Goal: Information Seeking & Learning: Check status

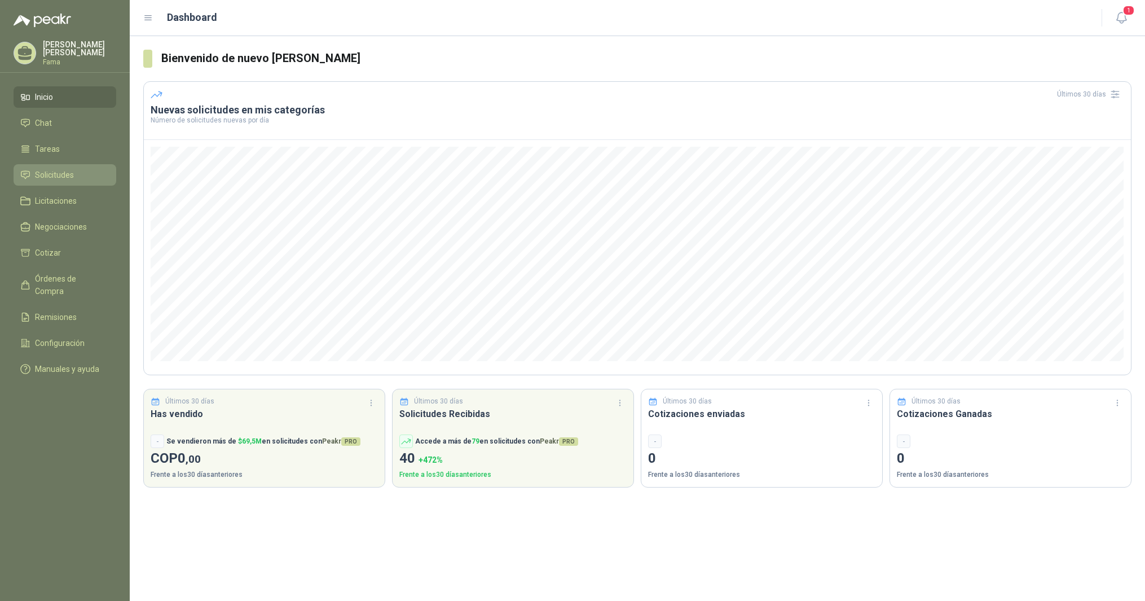
click at [48, 170] on span "Solicitudes" at bounding box center [54, 175] width 39 height 12
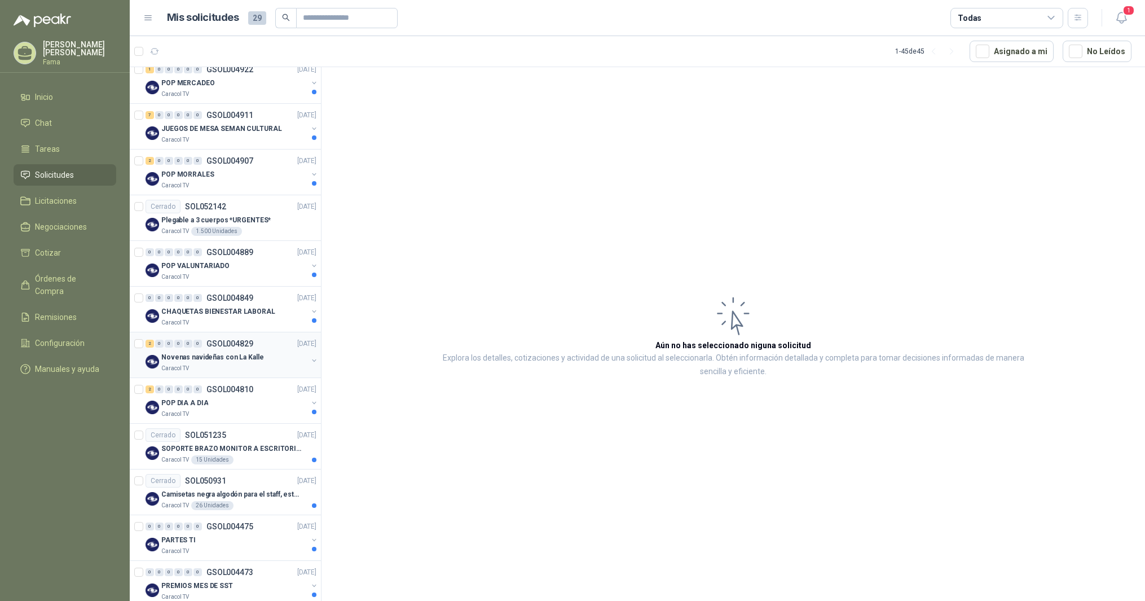
scroll to position [250, 0]
click at [181, 445] on p "SOPORTE BRAZO MONITOR A ESCRITORIO NBF80" at bounding box center [231, 447] width 140 height 11
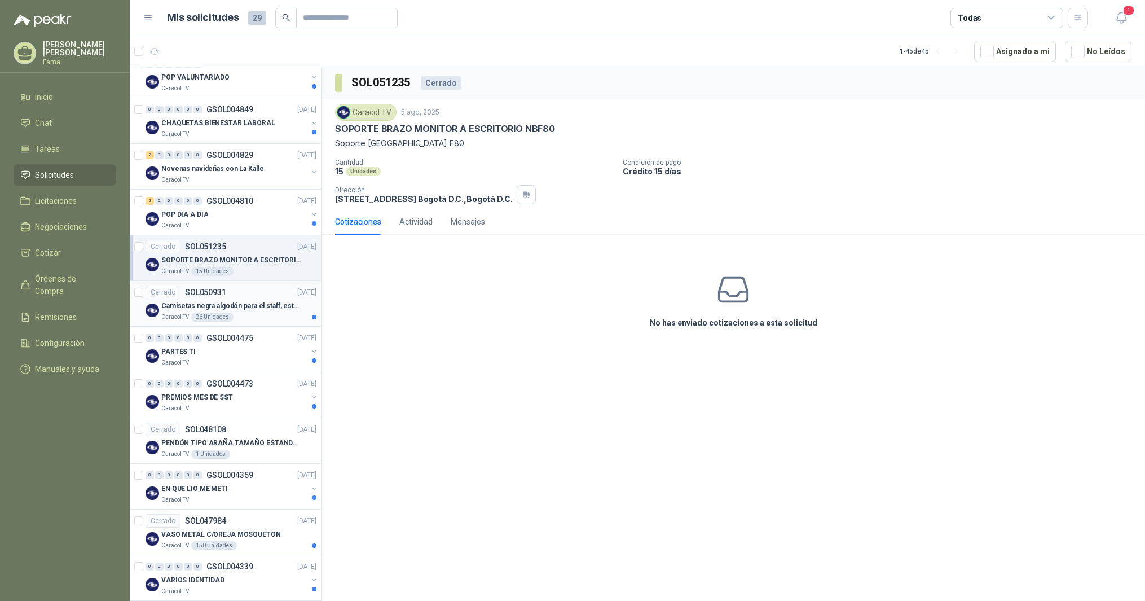
scroll to position [438, 0]
click at [166, 347] on p "PARTES TI" at bounding box center [178, 351] width 34 height 11
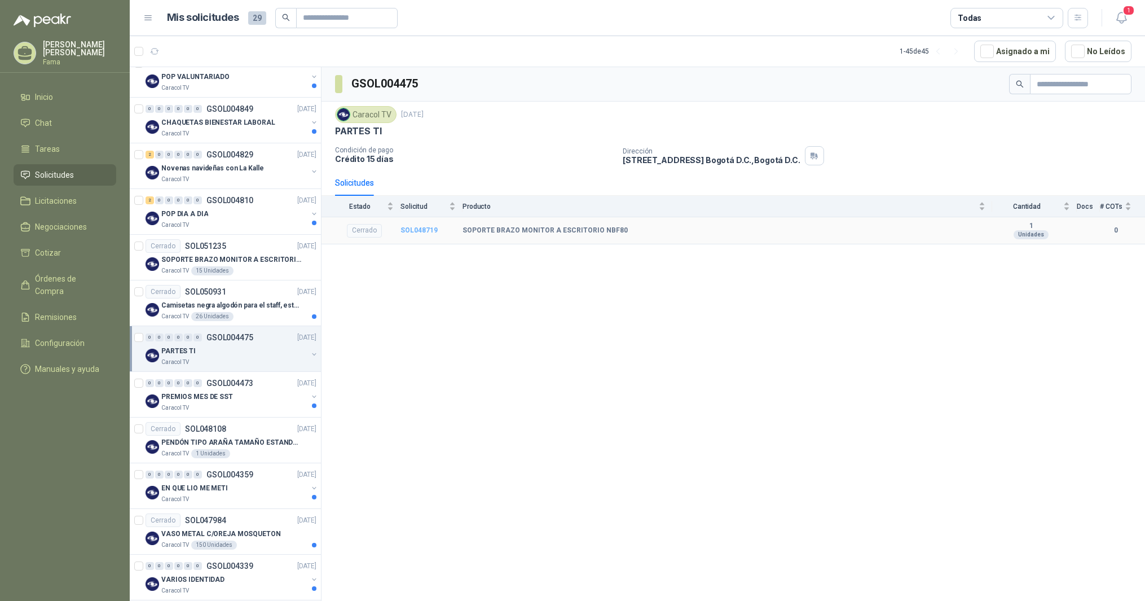
click at [418, 232] on b "SOL048719" at bounding box center [418, 230] width 37 height 8
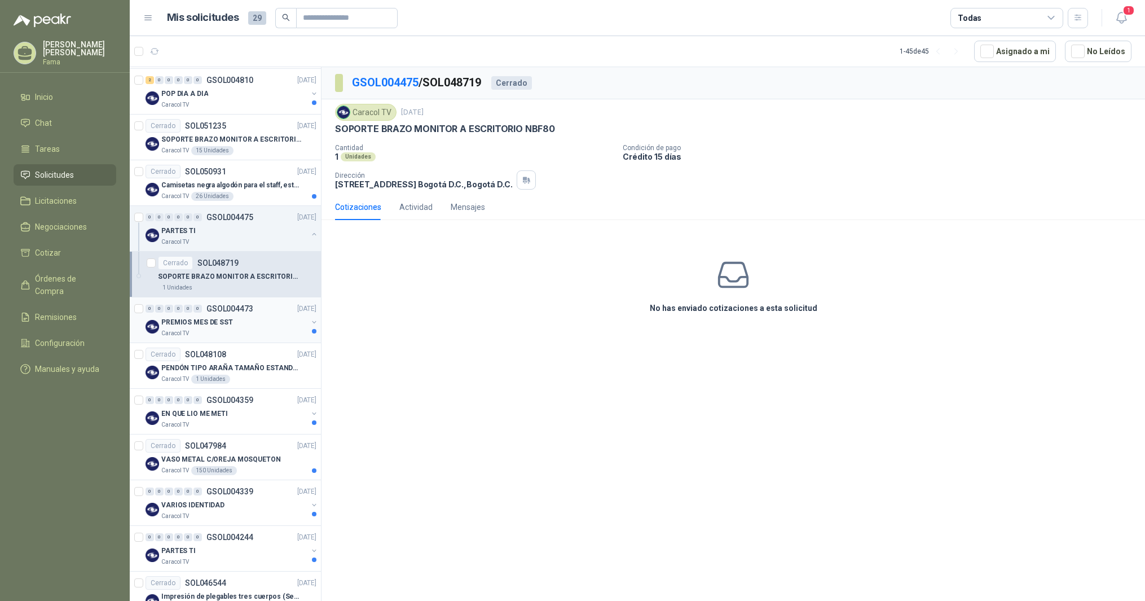
scroll to position [564, 0]
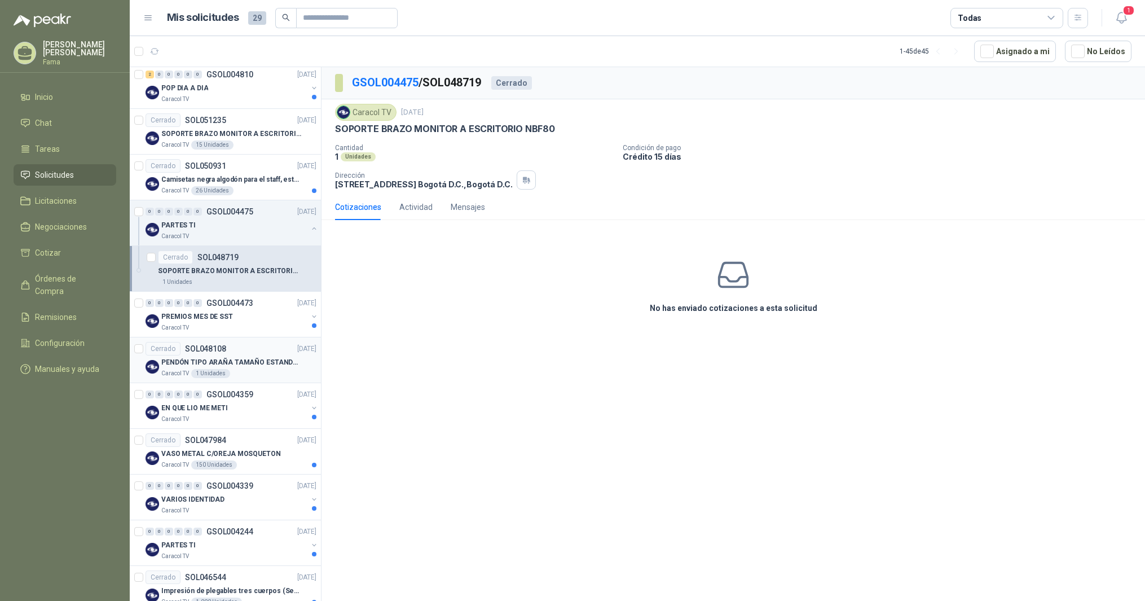
click at [215, 359] on p "PENDÓN TIPO ARAÑA TAMAÑO ESTANDAR" at bounding box center [231, 362] width 140 height 11
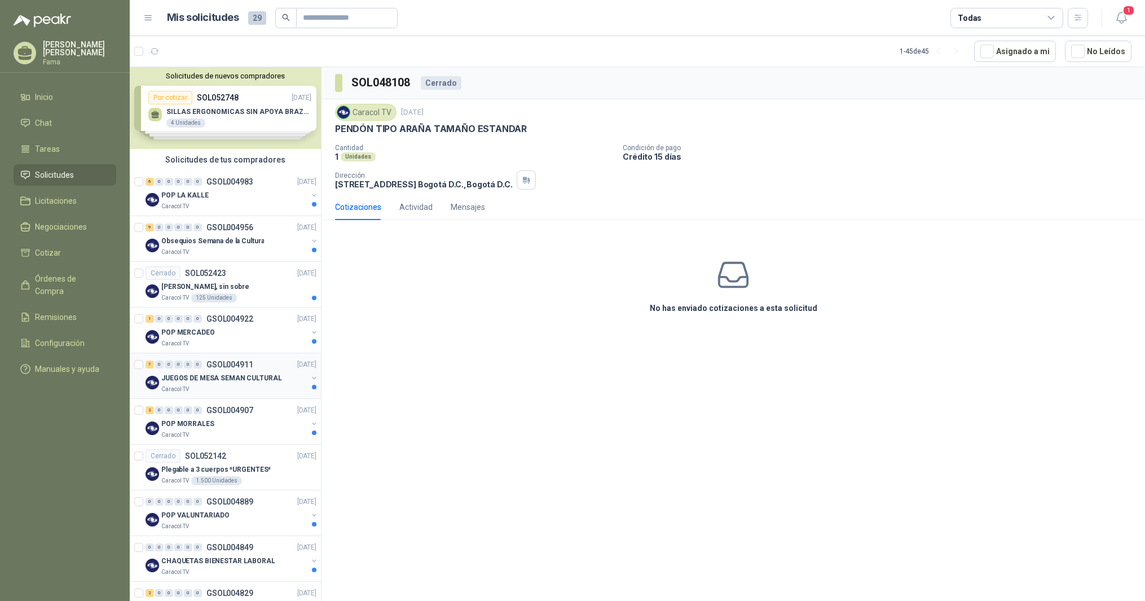
click at [310, 376] on button "button" at bounding box center [314, 377] width 9 height 9
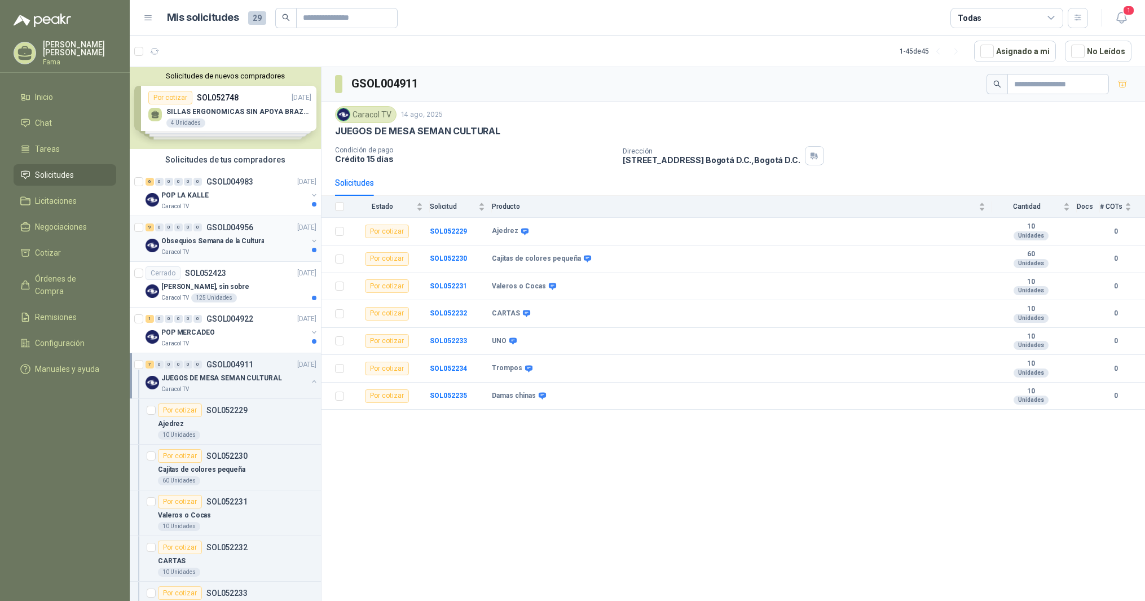
click at [312, 249] on div at bounding box center [314, 250] width 5 height 5
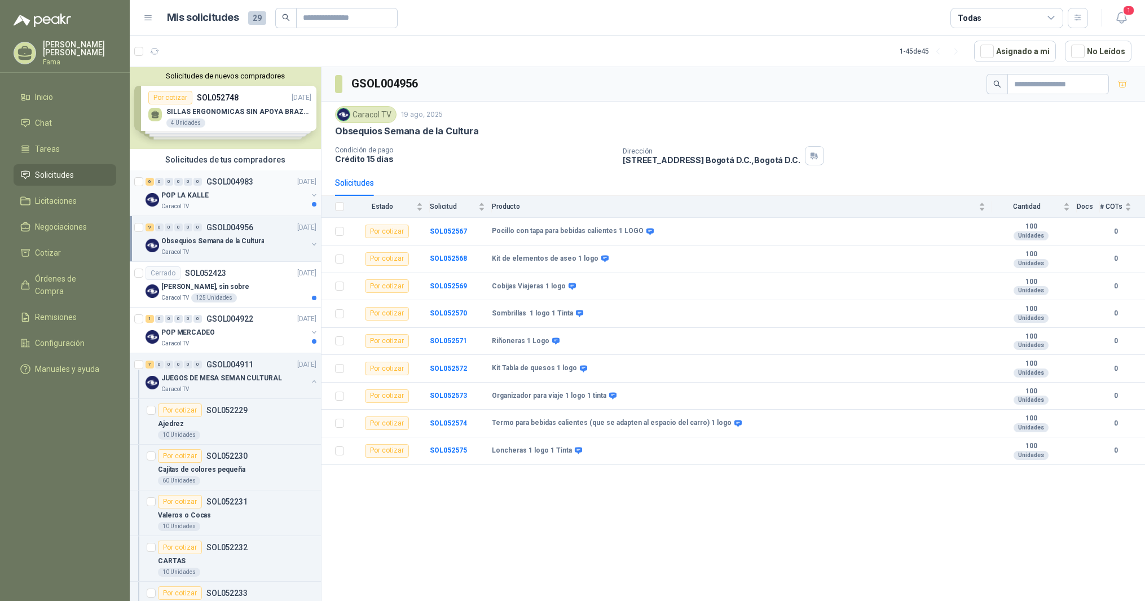
click at [310, 196] on button "button" at bounding box center [314, 195] width 9 height 9
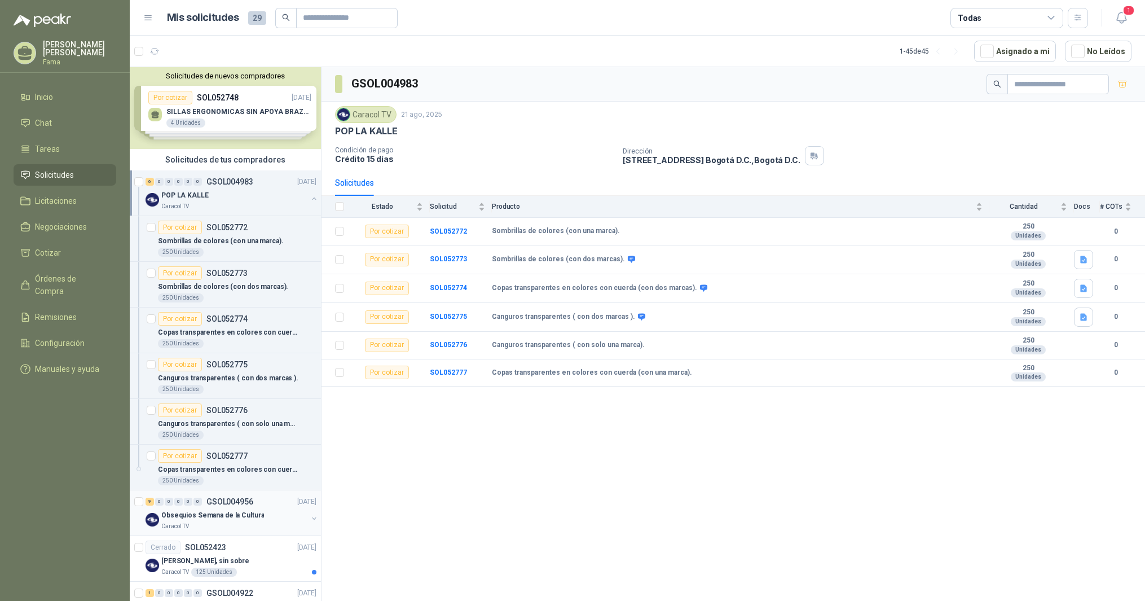
click at [27, 54] on icon at bounding box center [25, 51] width 14 height 10
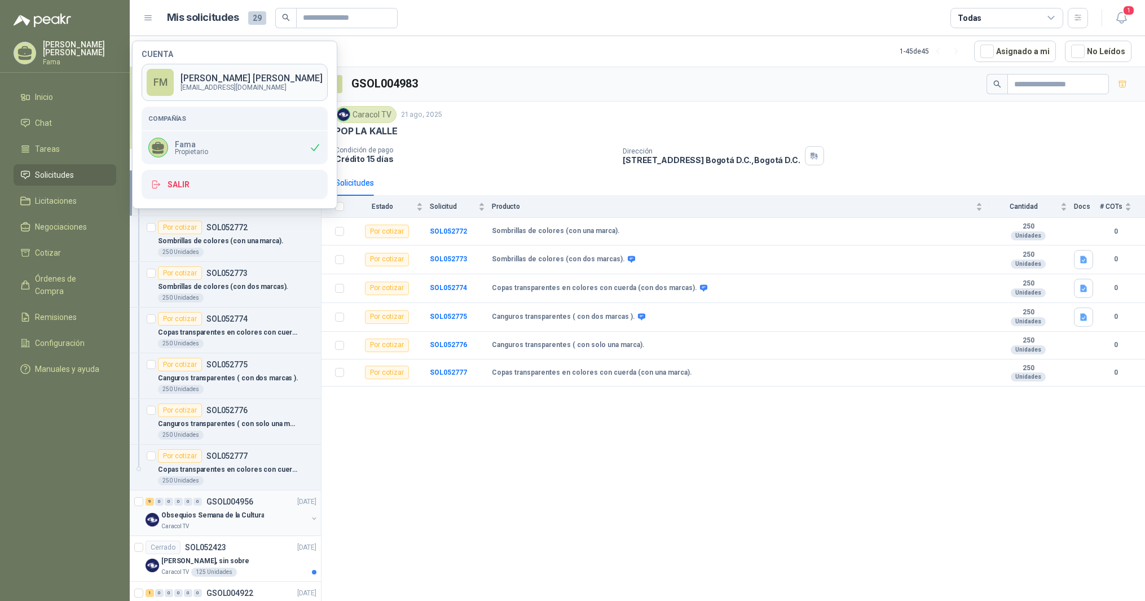
click at [160, 81] on div "FM" at bounding box center [160, 82] width 27 height 27
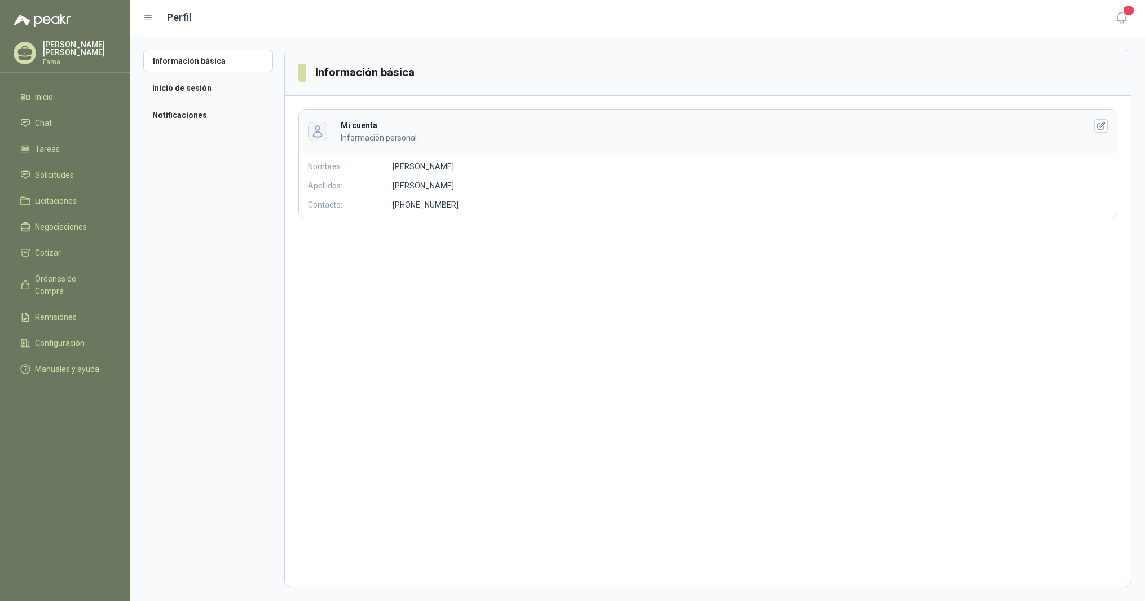
click at [315, 131] on icon "button" at bounding box center [317, 131] width 13 height 13
click at [1103, 127] on icon "button" at bounding box center [1101, 126] width 10 height 10
click at [505, 271] on button "Guardar" at bounding box center [499, 272] width 68 height 21
click at [182, 113] on li "Notificaciones" at bounding box center [208, 115] width 130 height 23
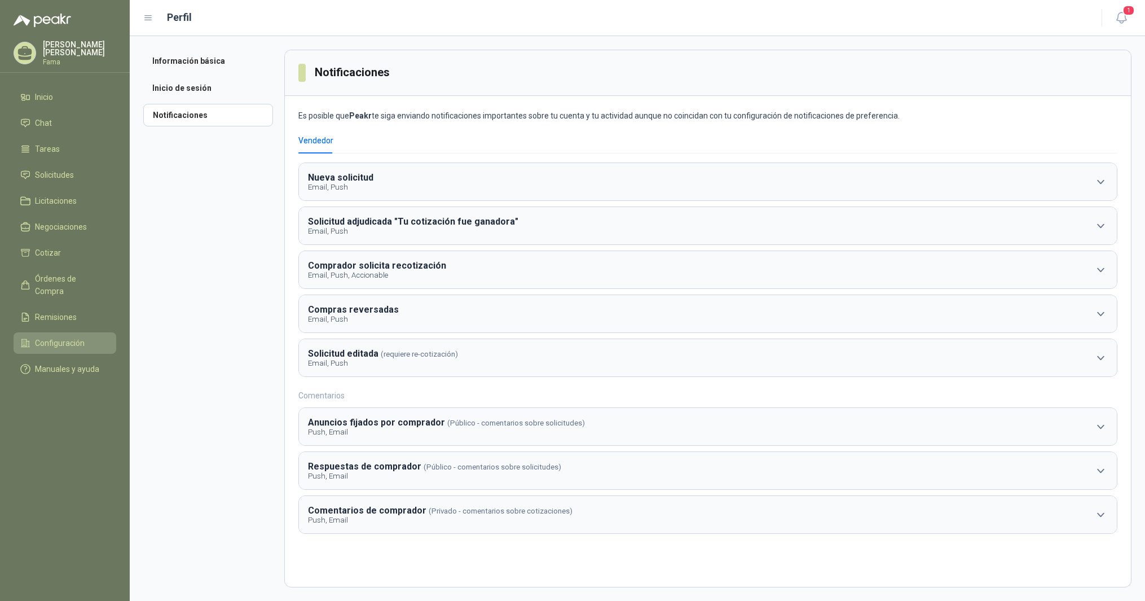
click at [43, 337] on span "Configuración" at bounding box center [60, 343] width 50 height 12
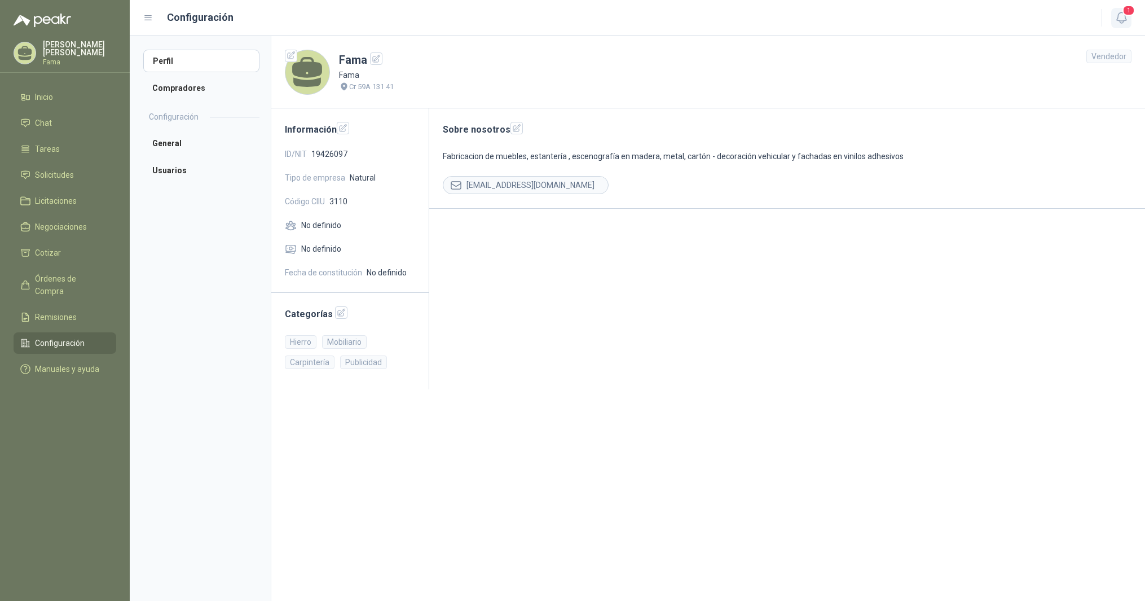
click at [1120, 14] on icon "button" at bounding box center [1121, 18] width 14 height 14
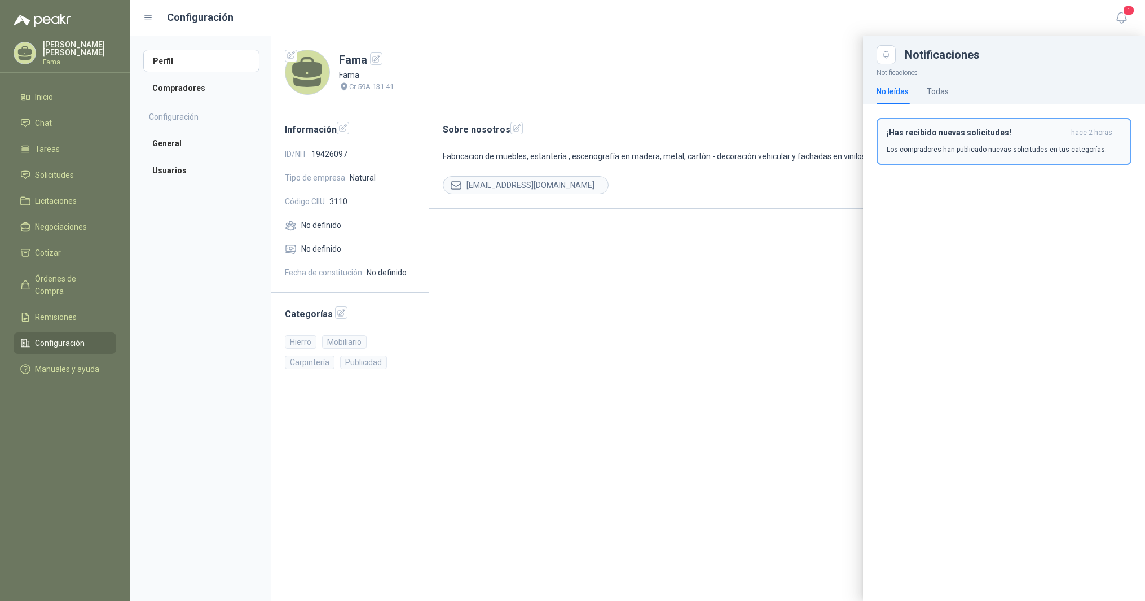
click at [954, 151] on p "Los compradores han publicado nuevas solicitudes en tus categorías." at bounding box center [996, 149] width 220 height 10
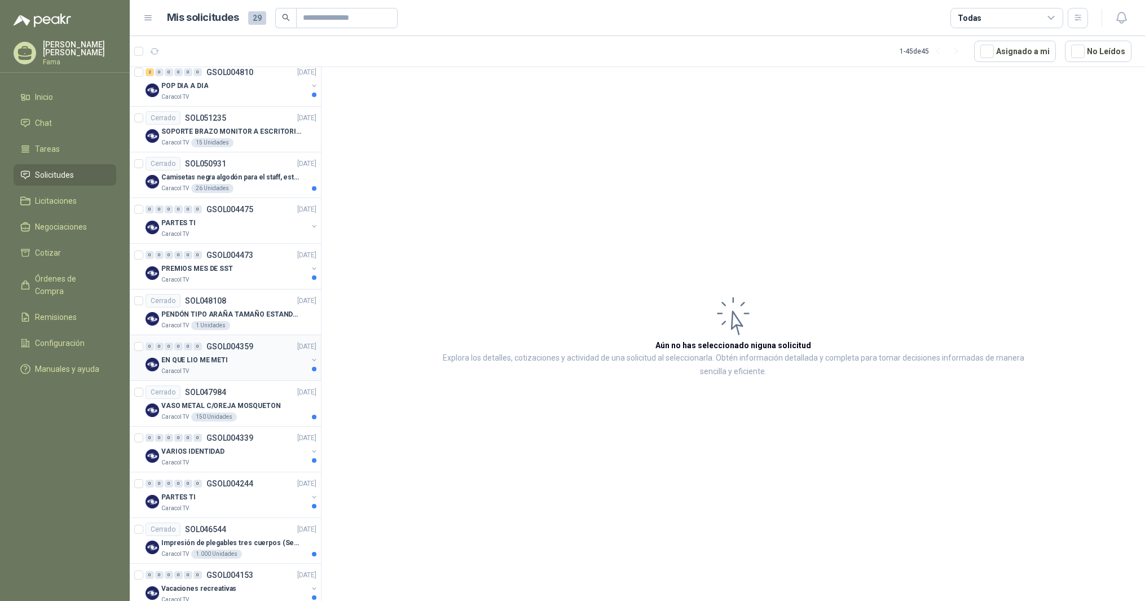
scroll to position [689, 0]
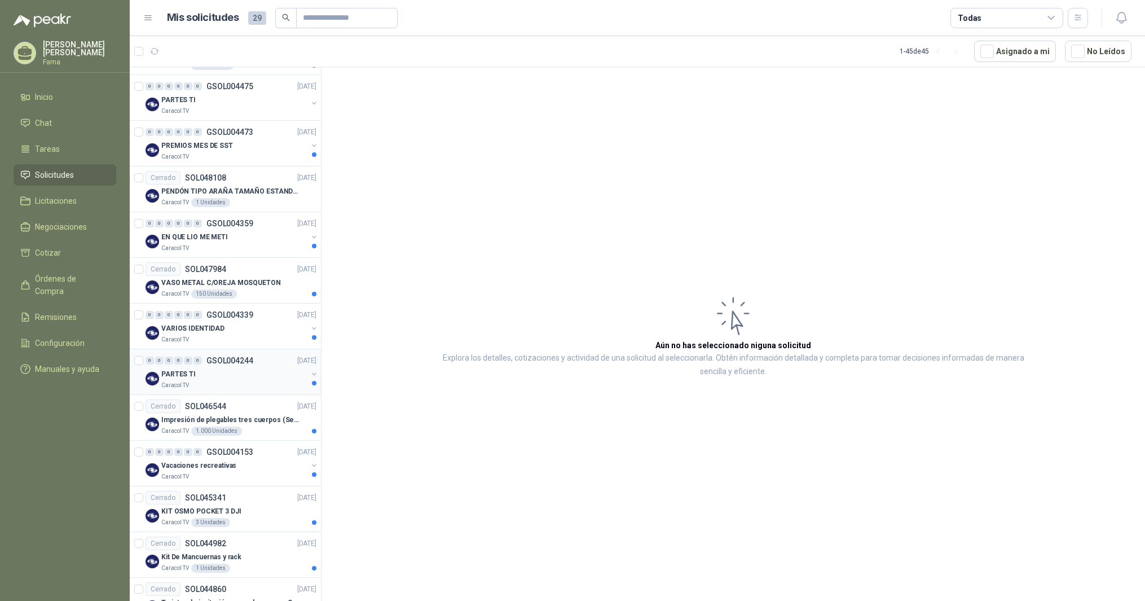
click at [312, 382] on div at bounding box center [314, 383] width 5 height 5
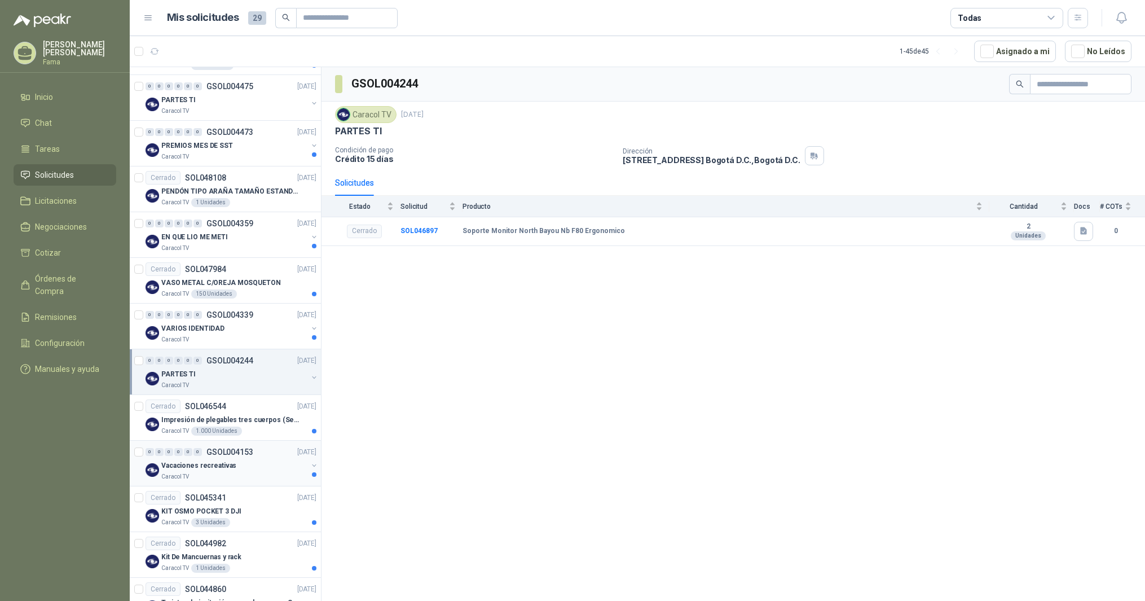
scroll to position [814, 0]
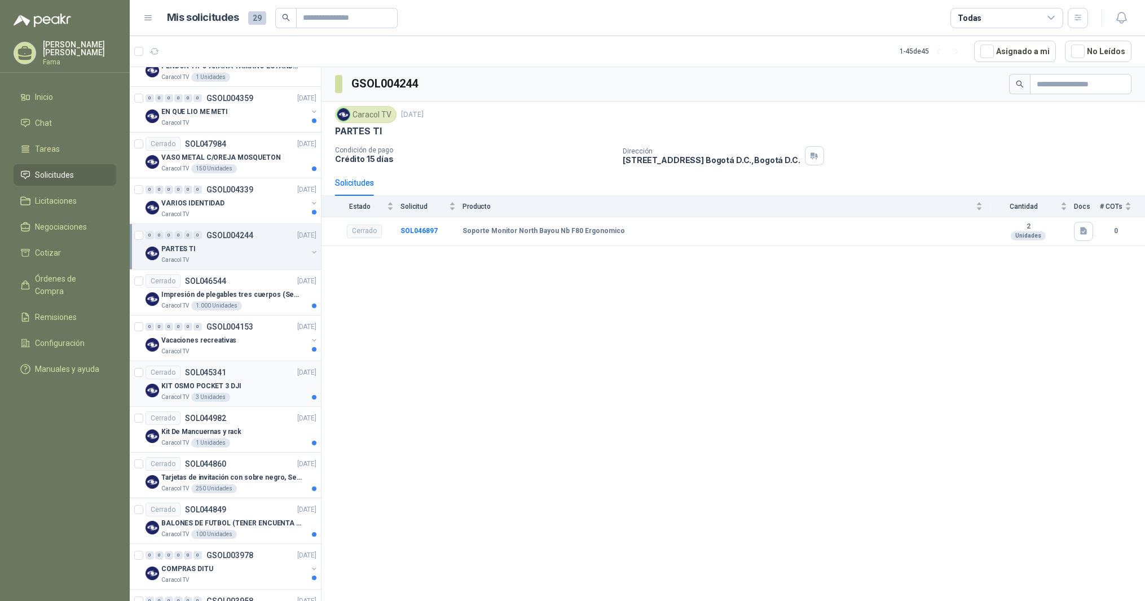
click at [307, 396] on article "Cerrado SOL045341 [DATE] KIT OSMO POCKET 3 DJI Caracol TV 3 Unidades" at bounding box center [225, 384] width 191 height 46
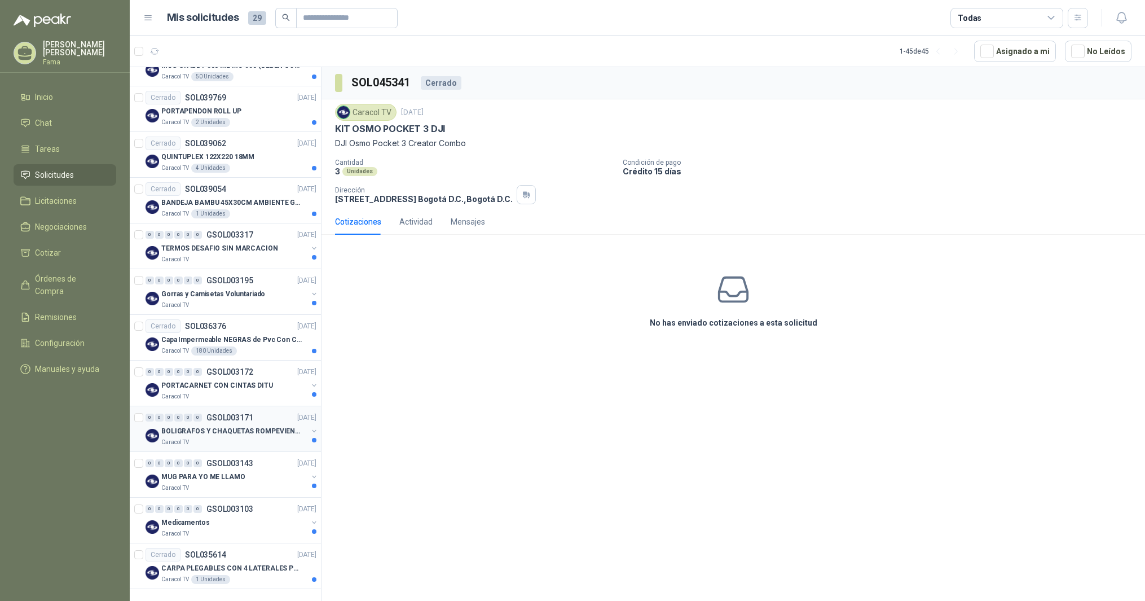
scroll to position [1647, 0]
click at [1076, 16] on icon "button" at bounding box center [1078, 18] width 10 height 10
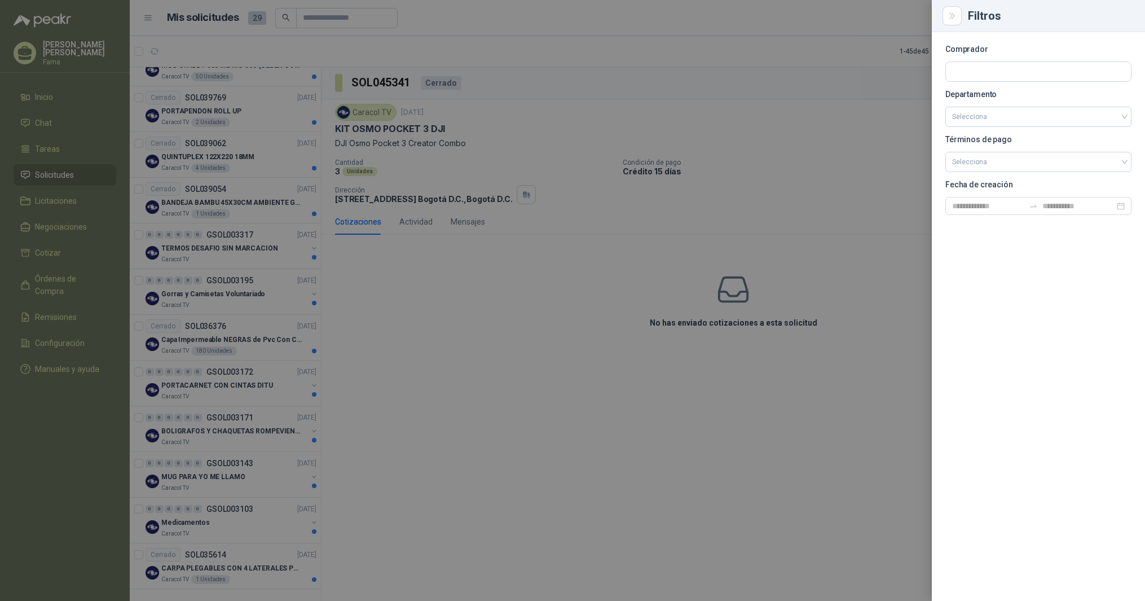
click at [897, 20] on div at bounding box center [572, 300] width 1145 height 601
